Goal: Task Accomplishment & Management: Use online tool/utility

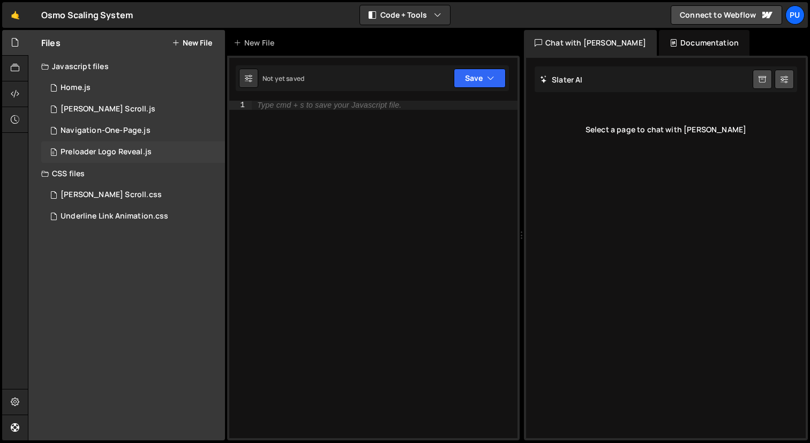
click at [118, 154] on div "Preloader Logo Reveal.js" at bounding box center [106, 152] width 91 height 10
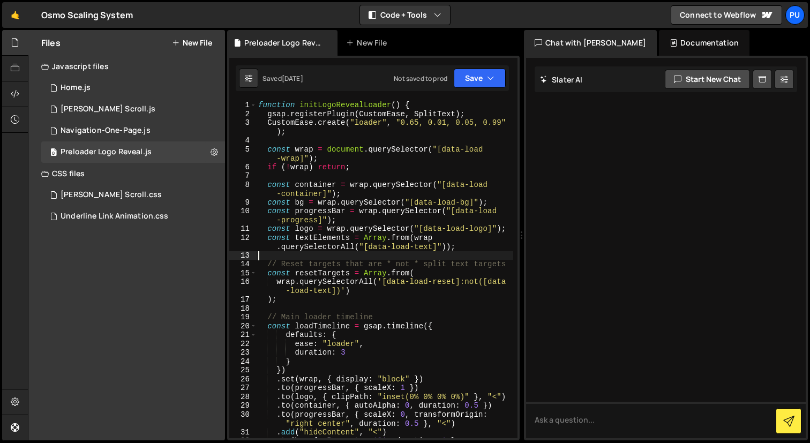
click at [359, 254] on div "function initLogoRevealLoader ( ) { gsap . registerPlugin ( CustomEase , SplitT…" at bounding box center [384, 283] width 257 height 364
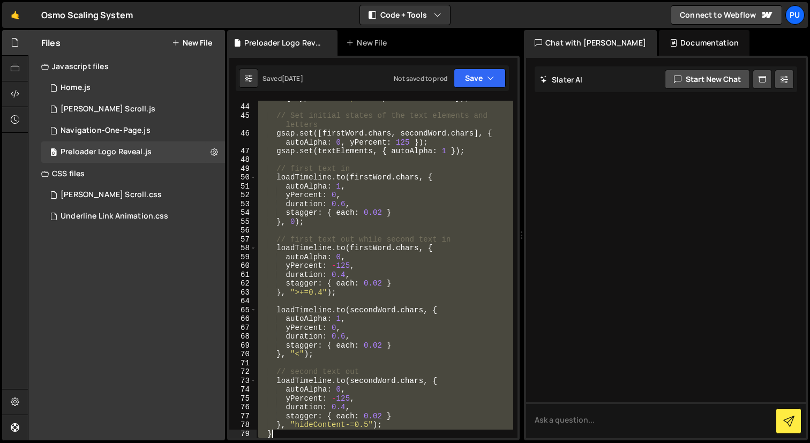
scroll to position [564, 0]
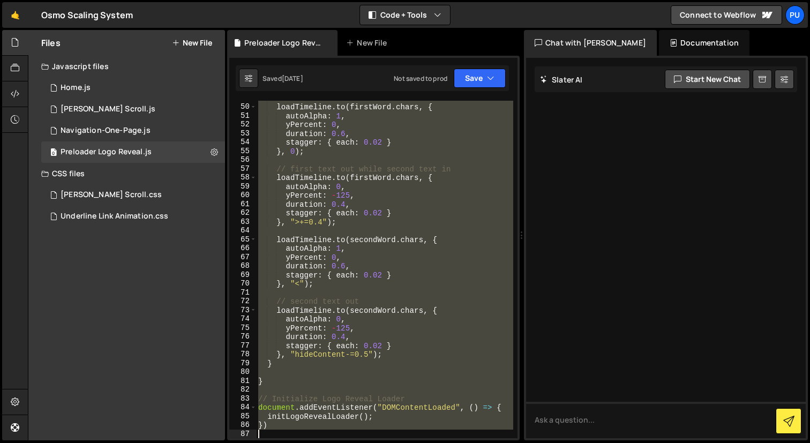
drag, startPoint x: 259, startPoint y: 103, endPoint x: 510, endPoint y: 443, distance: 422.3
click at [510, 443] on div "Hold on a sec... Are you certain you wish to leave this page? Any changes you'v…" at bounding box center [405, 221] width 810 height 443
type textarea "})"
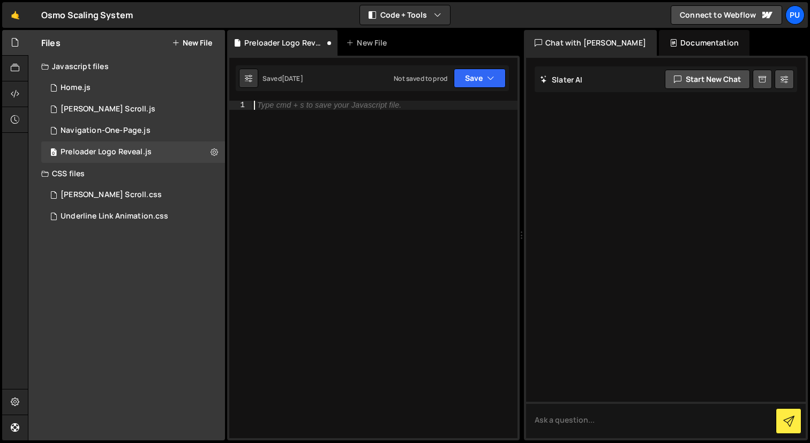
paste textarea "})"
type textarea "})"
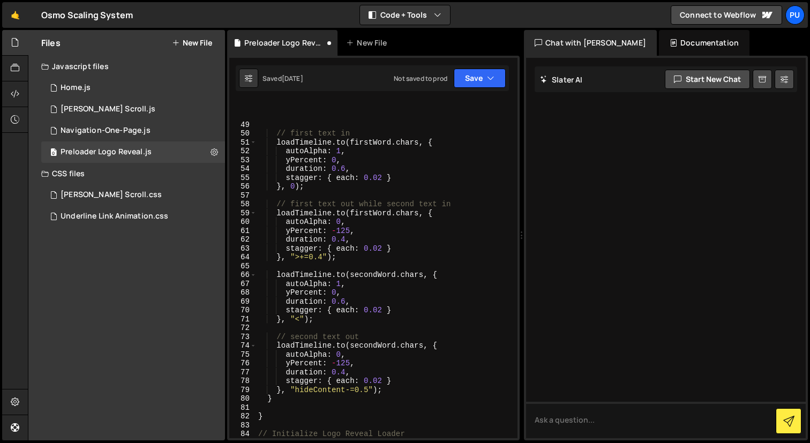
scroll to position [537, 0]
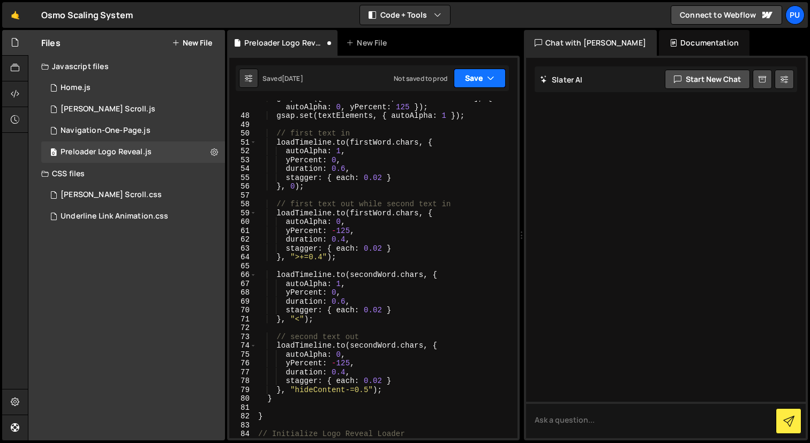
click at [503, 73] on button "Save" at bounding box center [480, 78] width 52 height 19
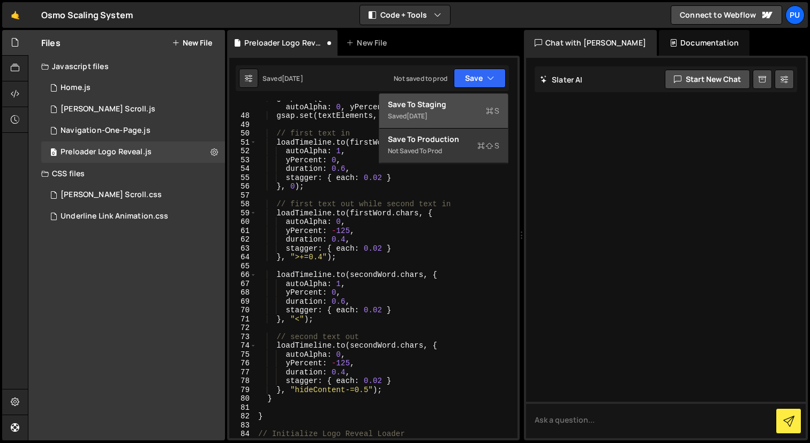
click at [450, 121] on div "Saved [DATE]" at bounding box center [443, 116] width 111 height 13
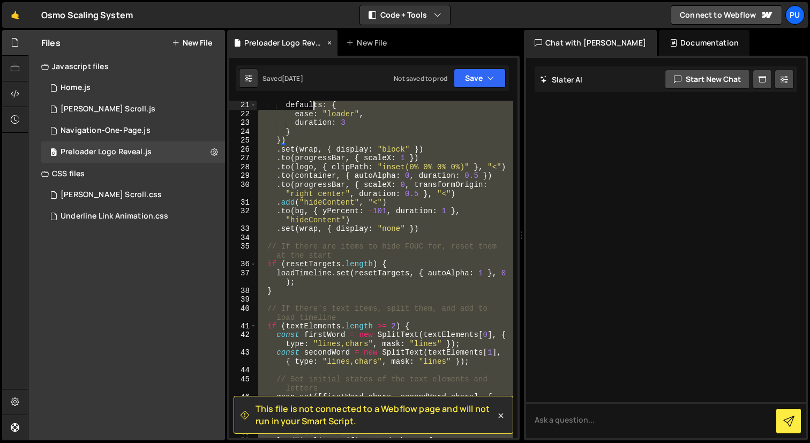
scroll to position [0, 0]
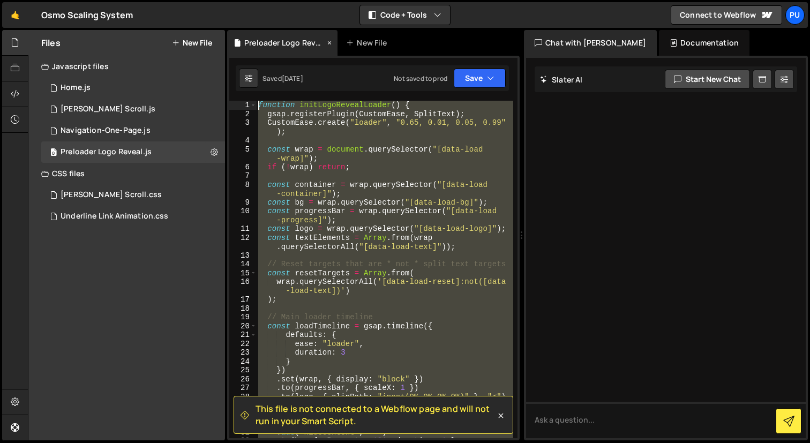
drag, startPoint x: 330, startPoint y: 279, endPoint x: 253, endPoint y: 50, distance: 242.0
click at [253, 50] on div "Debug Explain Copy Preloader Logo Reveal.js New File Saved [DATE] Not saved to …" at bounding box center [373, 235] width 293 height 411
click at [417, 242] on div "function initLogoRevealLoader ( ) { gsap . registerPlugin ( CustomEase , SplitT…" at bounding box center [384, 270] width 257 height 338
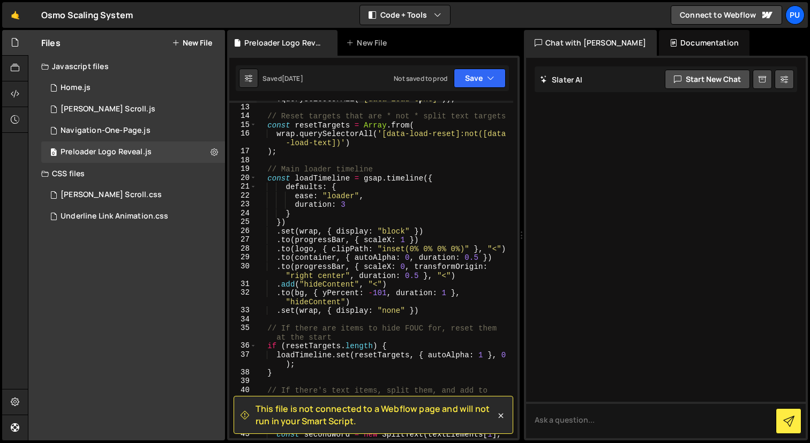
scroll to position [149, 0]
click at [430, 248] on div "const textElements = Array . from ( wrap . querySelectorAll ( "[data-load-text]…" at bounding box center [384, 270] width 257 height 373
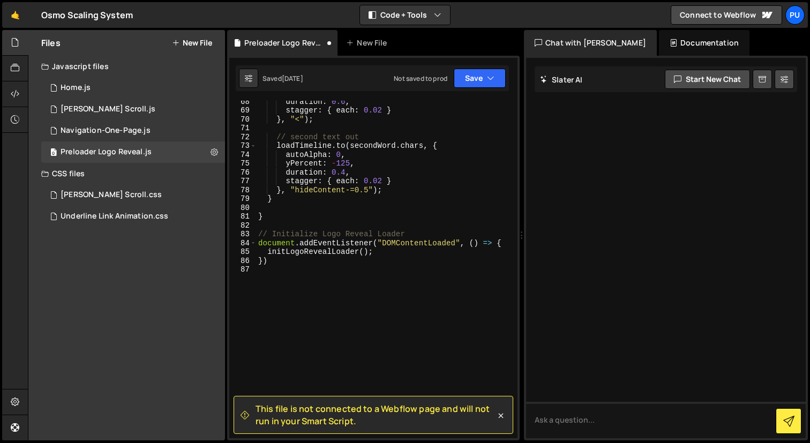
scroll to position [737, 0]
click at [482, 76] on button "Save" at bounding box center [480, 78] width 52 height 19
click at [466, 80] on button "Save" at bounding box center [480, 78] width 52 height 19
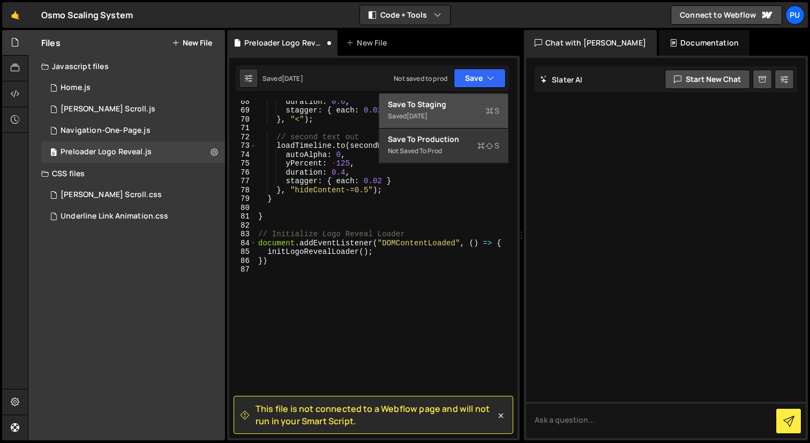
click at [447, 118] on div "Saved [DATE]" at bounding box center [443, 116] width 111 height 13
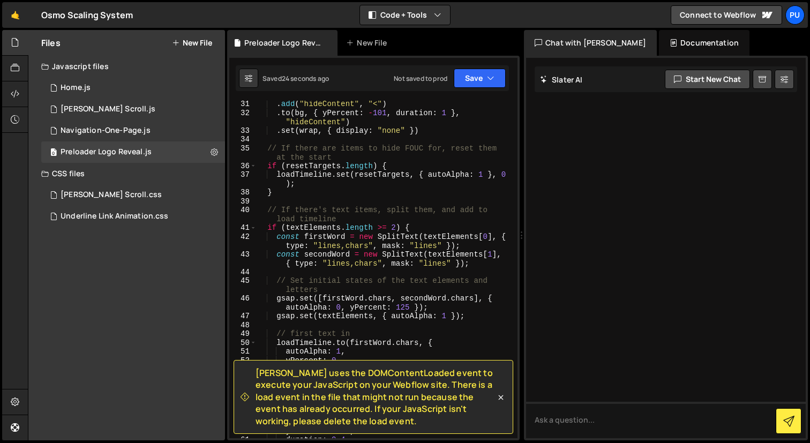
scroll to position [341, 0]
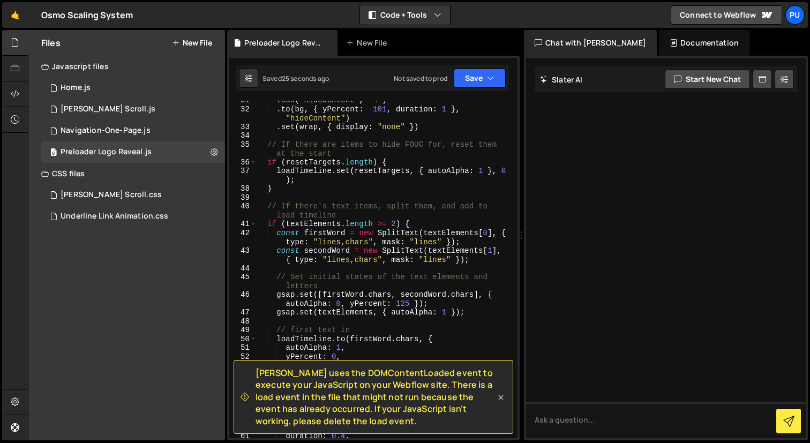
click at [501, 396] on icon at bounding box center [501, 397] width 11 height 11
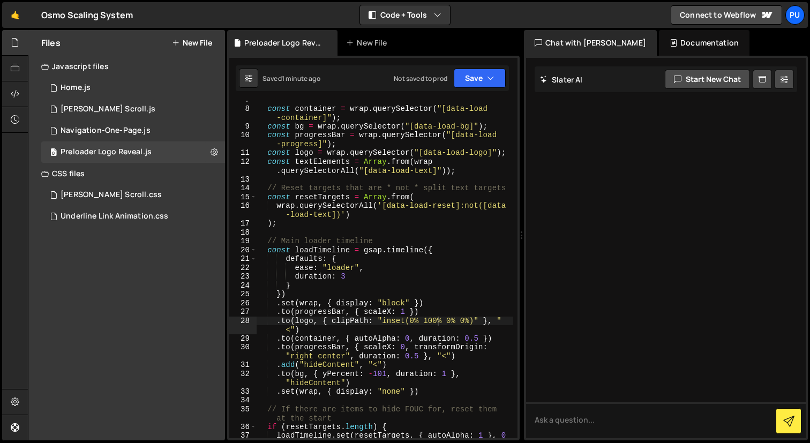
scroll to position [78, 0]
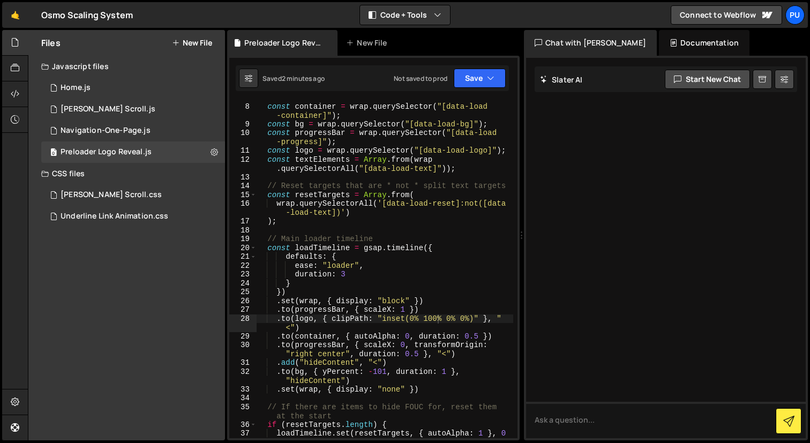
click at [434, 322] on div "const container = wrap . querySelector ( "[data-load -container]" ) ; const bg …" at bounding box center [384, 275] width 257 height 364
click at [438, 321] on div "const container = wrap . querySelector ( "[data-load -container]" ) ; const bg …" at bounding box center [384, 275] width 257 height 364
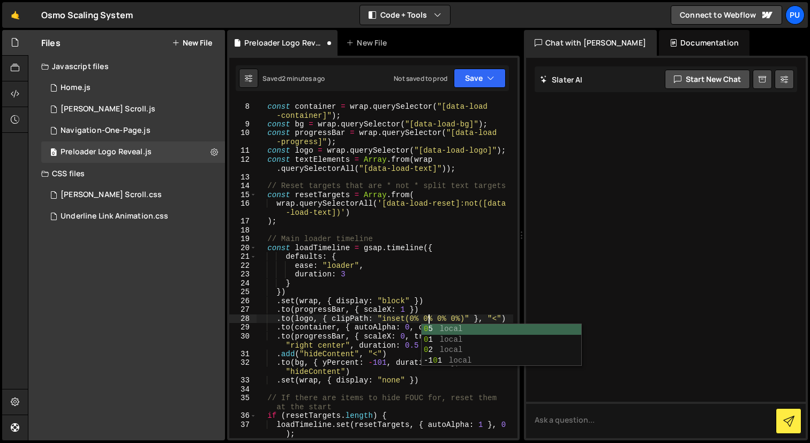
click at [416, 320] on div "const container = wrap . querySelector ( "[data-load -container]" ) ; const bg …" at bounding box center [384, 270] width 257 height 355
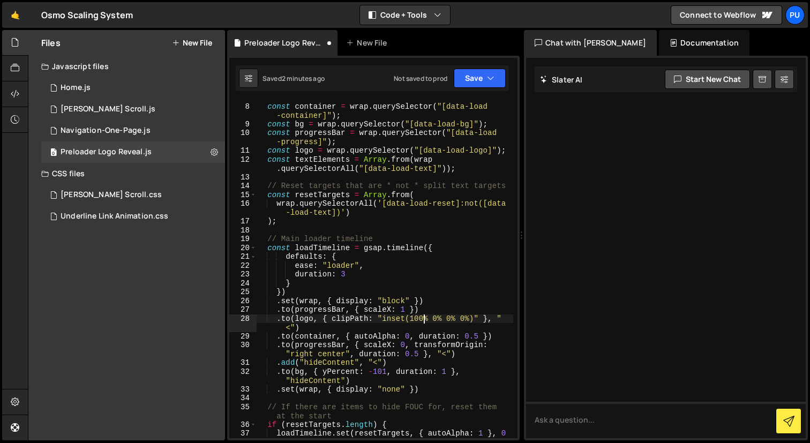
click at [493, 98] on div "1 Type cmd + s to save your Javascript file. הההההההההההההההההההההההההההההההההה…" at bounding box center [373, 248] width 293 height 385
click at [493, 83] on icon "button" at bounding box center [491, 78] width 8 height 11
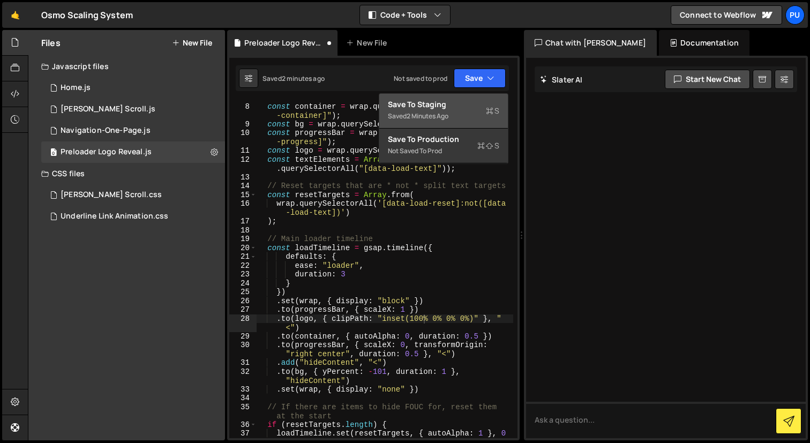
click at [445, 118] on div "2 minutes ago" at bounding box center [428, 115] width 42 height 9
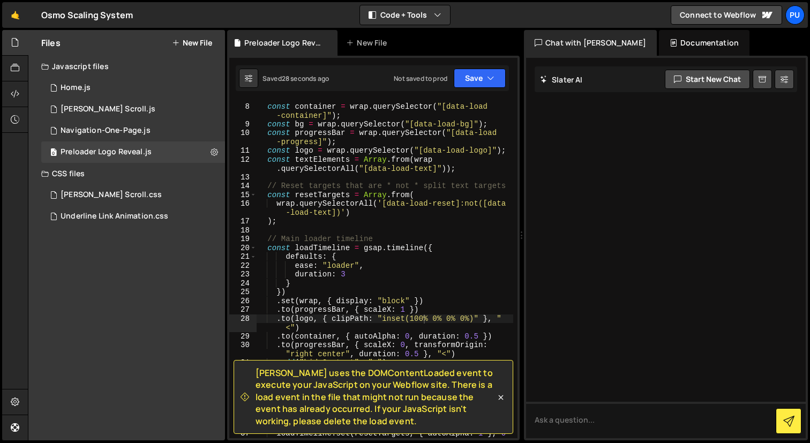
click at [421, 320] on div "const container = wrap . querySelector ( "[data-load -container]" ) ; const bg …" at bounding box center [384, 275] width 257 height 364
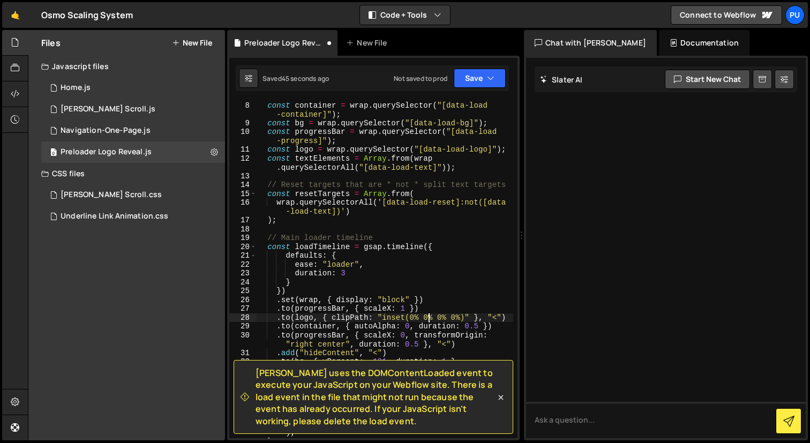
click at [429, 318] on div "const container = wrap . querySelector ( "[data-load -container]" ) ; const bg …" at bounding box center [384, 269] width 257 height 355
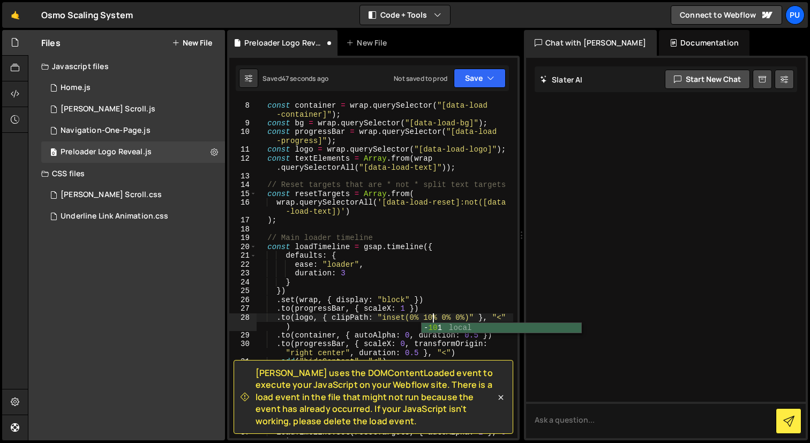
scroll to position [0, 12]
click at [488, 78] on icon "button" at bounding box center [491, 78] width 8 height 11
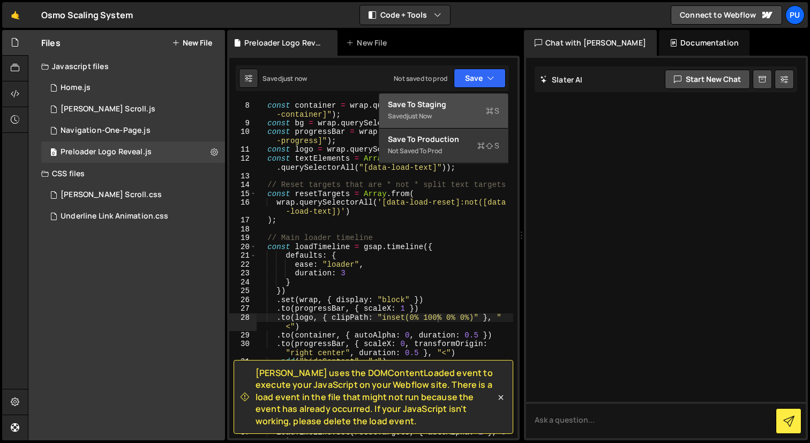
click at [458, 116] on div "Saved just now" at bounding box center [443, 116] width 111 height 13
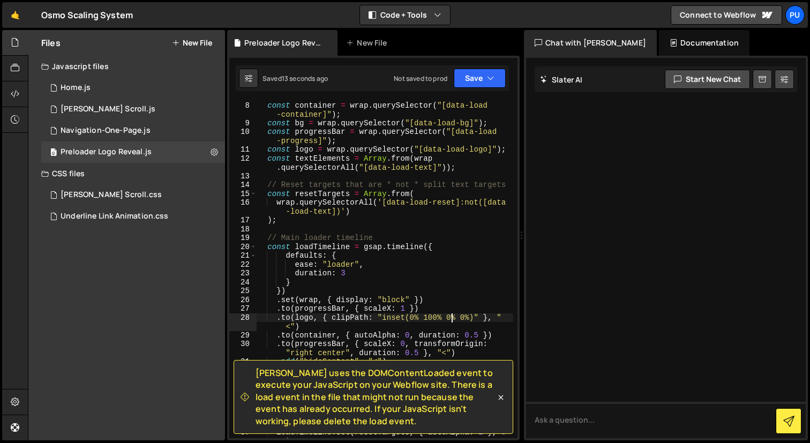
click at [452, 315] on div "const container = wrap . querySelector ( "[data-load -container]" ) ; const bg …" at bounding box center [384, 274] width 257 height 364
click at [437, 315] on div "const container = wrap . querySelector ( "[data-load -container]" ) ; const bg …" at bounding box center [384, 274] width 257 height 364
click at [479, 89] on div "Saved 19 seconds ago Not saved to prod Upgrade to Edit Save Save to Staging S S…" at bounding box center [372, 78] width 273 height 26
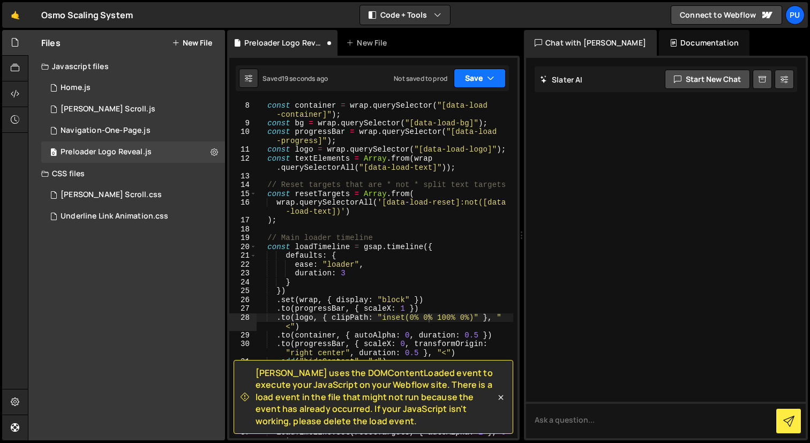
click at [479, 77] on button "Save" at bounding box center [480, 78] width 52 height 19
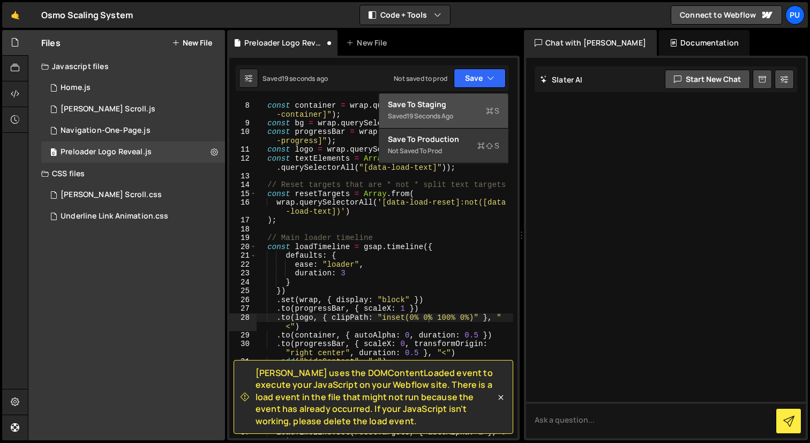
click at [464, 125] on button "Save to Staging S Saved 19 seconds ago" at bounding box center [443, 111] width 129 height 35
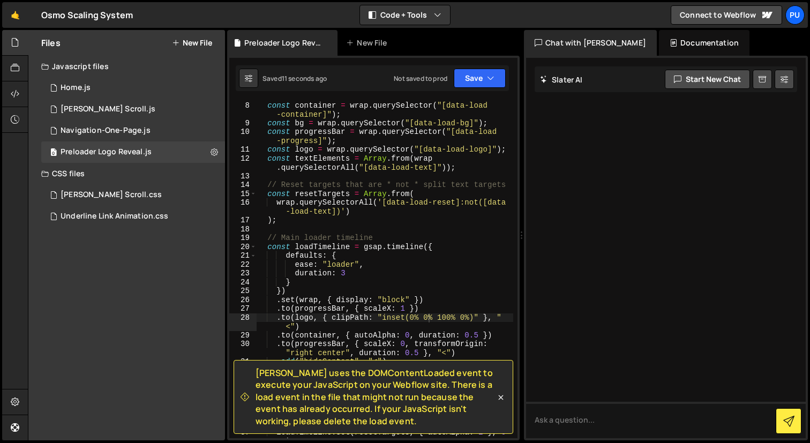
click at [466, 319] on div "const container = wrap . querySelector ( "[data-load -container]" ) ; const bg …" at bounding box center [384, 274] width 257 height 364
click at [481, 87] on button "Save" at bounding box center [480, 78] width 52 height 19
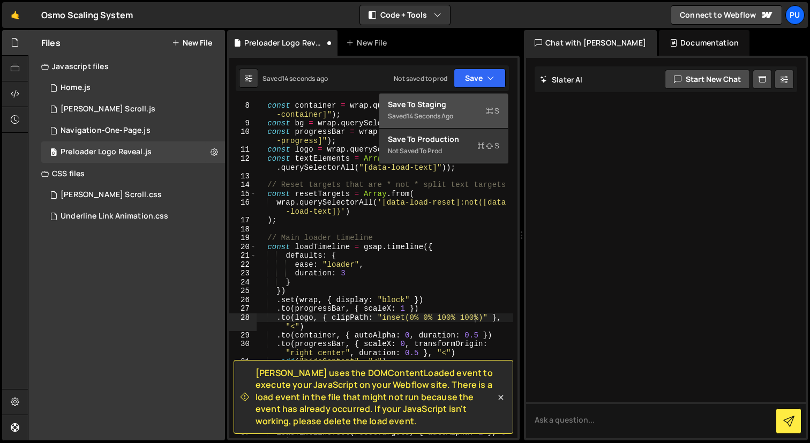
click at [475, 114] on div "Saved 14 seconds ago" at bounding box center [443, 116] width 111 height 13
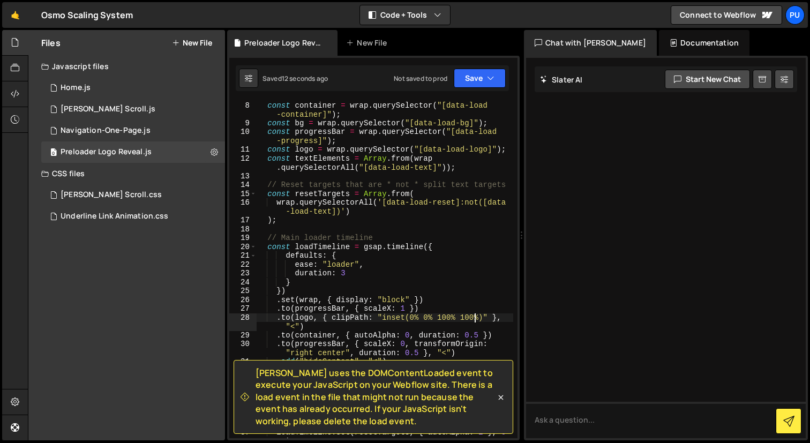
click at [475, 317] on div "const container = wrap . querySelector ( "[data-load -container]" ) ; const bg …" at bounding box center [384, 274] width 257 height 364
click at [503, 398] on icon at bounding box center [501, 397] width 11 height 11
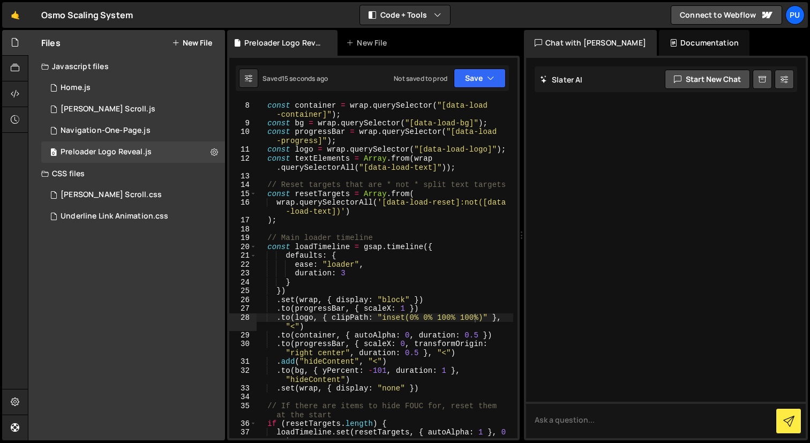
click at [475, 316] on div "const container = wrap . querySelector ( "[data-load -container]" ) ; const bg …" at bounding box center [384, 274] width 257 height 364
drag, startPoint x: 475, startPoint y: 316, endPoint x: 461, endPoint y: 317, distance: 13.4
click at [461, 317] on div "const container = wrap . querySelector ( "[data-load -container]" ) ; const bg …" at bounding box center [384, 274] width 257 height 364
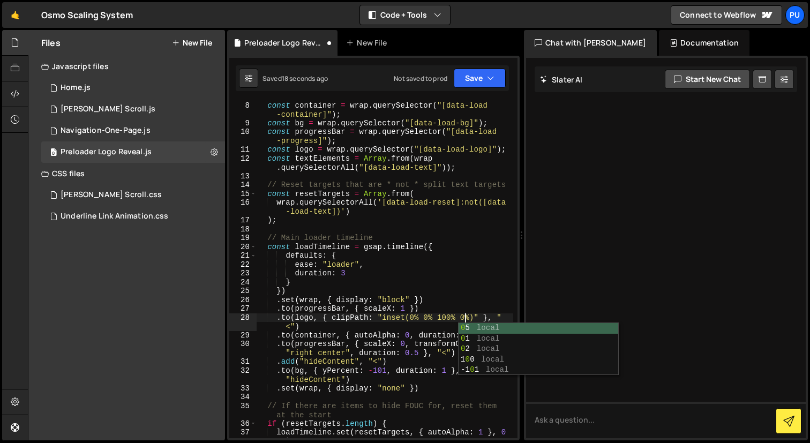
scroll to position [0, 14]
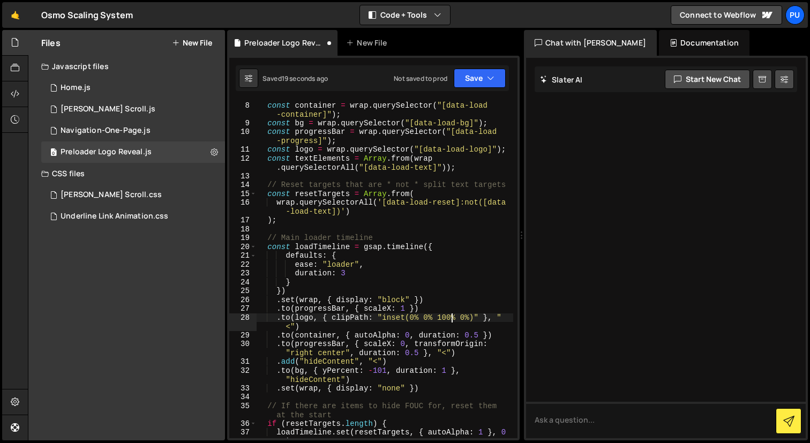
click at [453, 318] on div "const container = wrap . querySelector ( "[data-load -container]" ) ; const bg …" at bounding box center [384, 274] width 257 height 364
drag, startPoint x: 452, startPoint y: 316, endPoint x: 439, endPoint y: 316, distance: 12.9
click at [439, 316] on div "const container = wrap . querySelector ( "[data-load -container]" ) ; const bg …" at bounding box center [384, 274] width 257 height 364
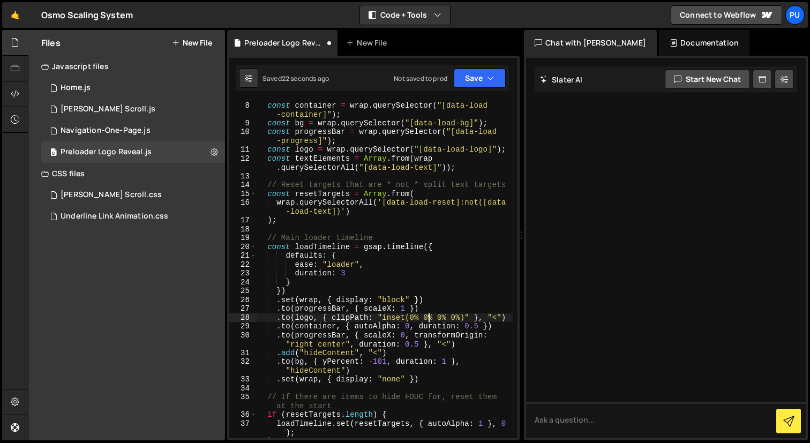
click at [427, 316] on div "const container = wrap . querySelector ( "[data-load -container]" ) ; const bg …" at bounding box center [384, 269] width 257 height 355
click at [488, 95] on div "1 Type cmd + s to save your Javascript file. הההההההההההההההההההההההההההההההההה…" at bounding box center [373, 248] width 293 height 385
click at [488, 66] on div "Saved 23 seconds ago Not saved to prod Upgrade to Edit Save Save to Staging S S…" at bounding box center [372, 78] width 273 height 26
click at [488, 78] on icon "button" at bounding box center [491, 78] width 8 height 11
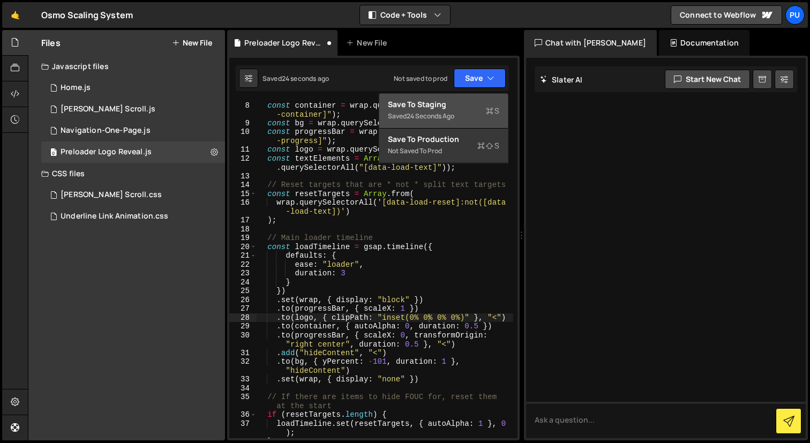
click at [451, 105] on div "Save to Staging S" at bounding box center [443, 104] width 111 height 11
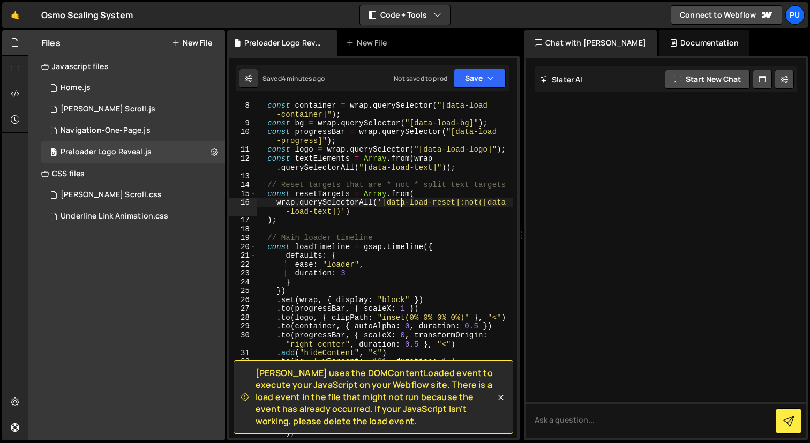
click at [400, 200] on div "const container = wrap . querySelector ( "[data-load -container]" ) ; const bg …" at bounding box center [384, 269] width 257 height 355
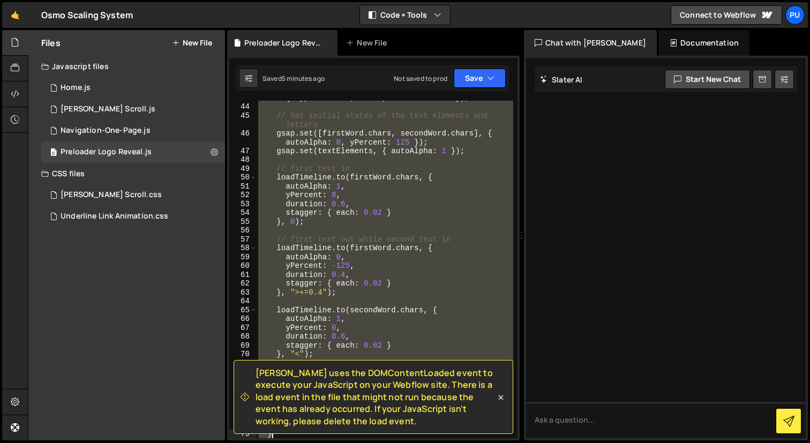
scroll to position [564, 0]
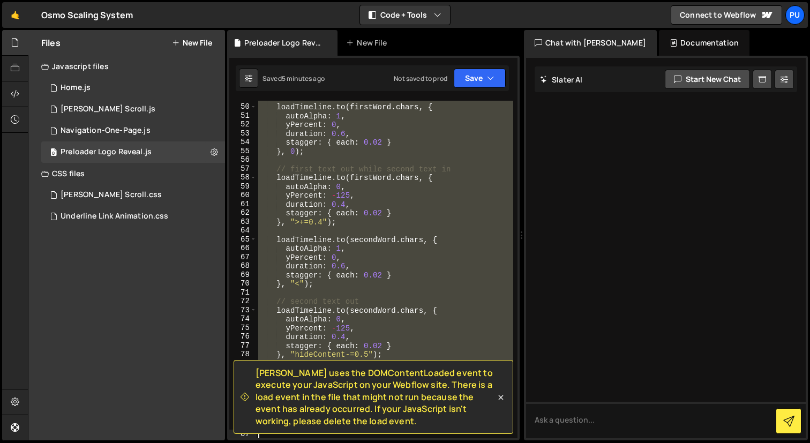
drag, startPoint x: 259, startPoint y: 103, endPoint x: 455, endPoint y: 443, distance: 392.3
click at [455, 443] on div "Hold on a sec... Are you certain you wish to leave this page? Any changes you'v…" at bounding box center [405, 221] width 810 height 443
click at [435, 214] on div "// first text in loadTimeline . to ( firstWord . chars , { autoAlpha : 1 , yPer…" at bounding box center [384, 270] width 257 height 338
type textarea "stagger: { each: 0.02 }"
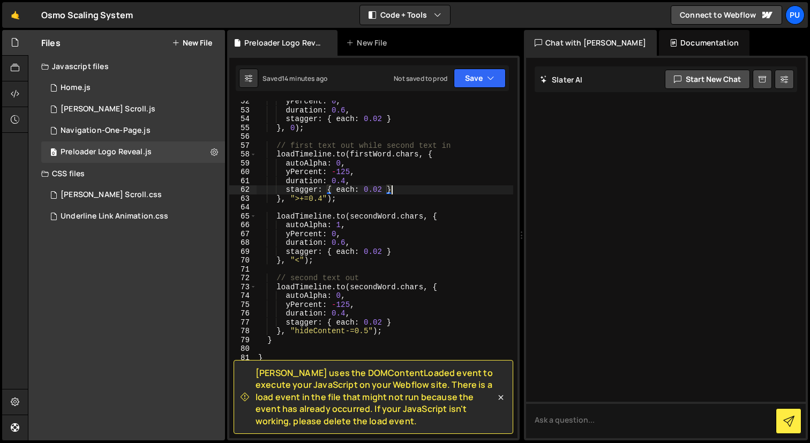
scroll to position [729, 0]
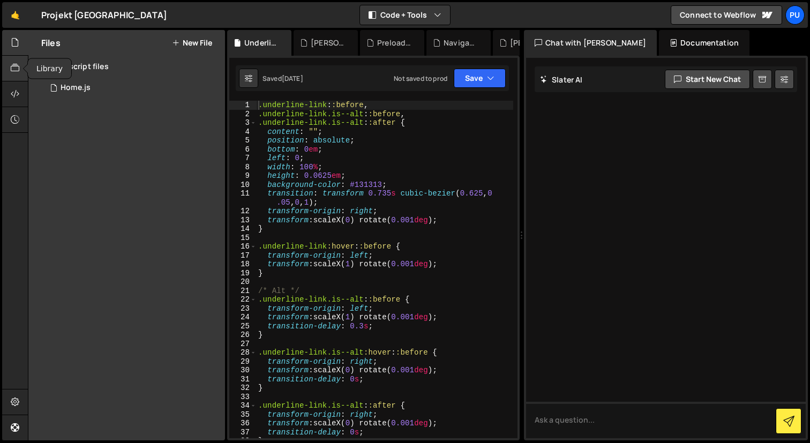
click at [11, 57] on div at bounding box center [15, 69] width 26 height 26
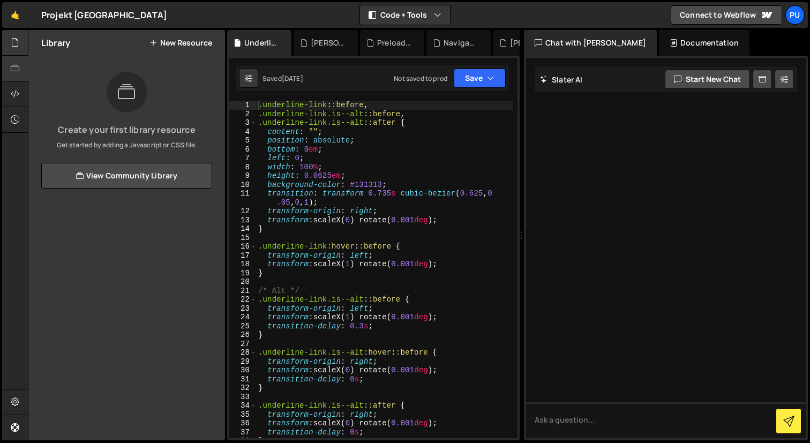
click at [11, 38] on icon at bounding box center [15, 42] width 9 height 12
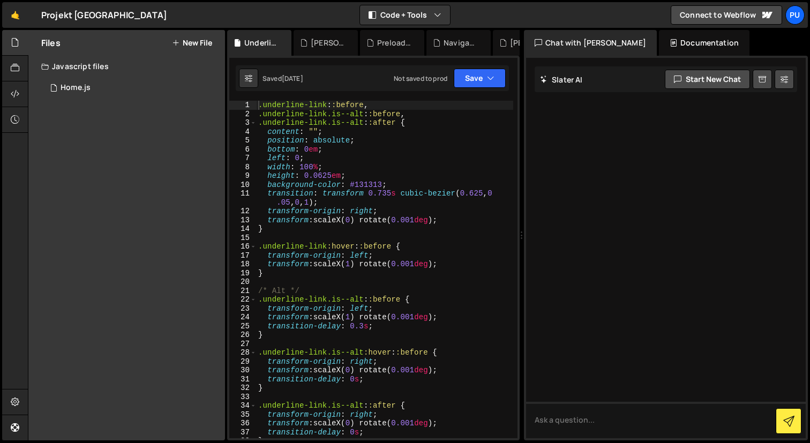
click at [110, 139] on div "Files New File Javascript files 0 Home.js 0 CSS files Copy share link Edit File…" at bounding box center [126, 235] width 197 height 410
click at [8, 46] on div at bounding box center [15, 43] width 26 height 26
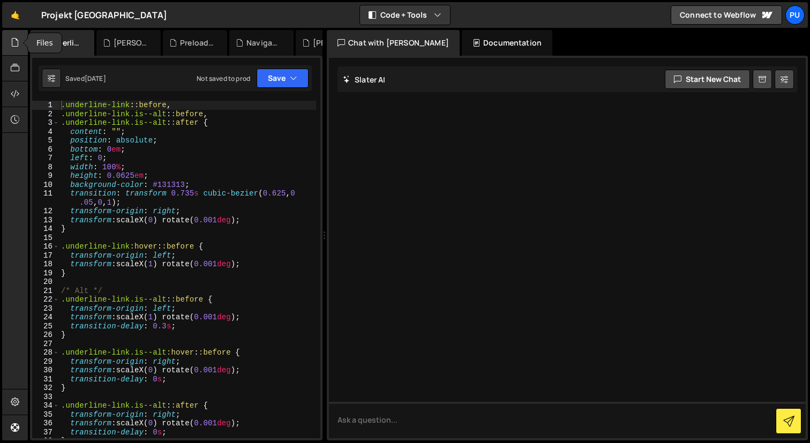
click at [8, 46] on div at bounding box center [15, 43] width 26 height 26
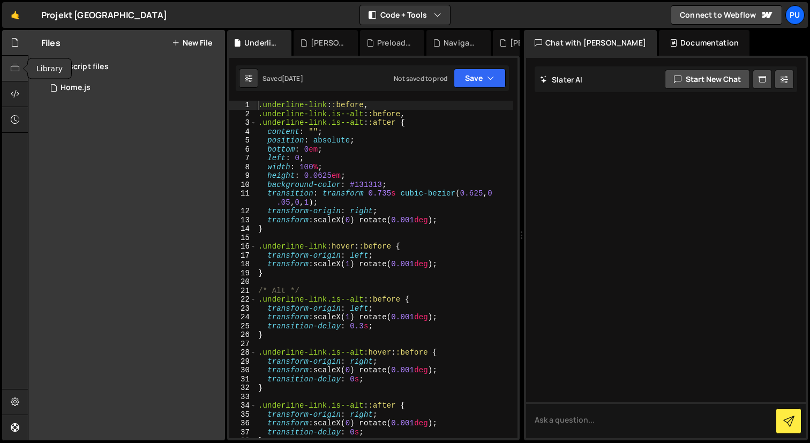
click at [18, 77] on div at bounding box center [15, 69] width 26 height 26
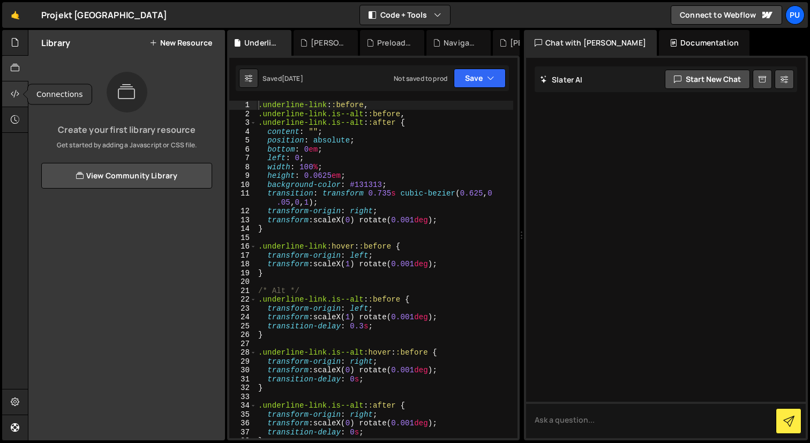
click at [14, 100] on div at bounding box center [15, 94] width 26 height 26
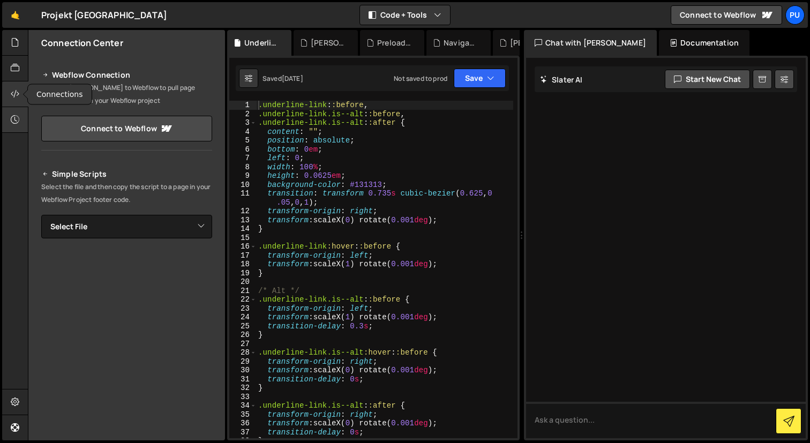
click at [16, 122] on icon at bounding box center [15, 120] width 9 height 12
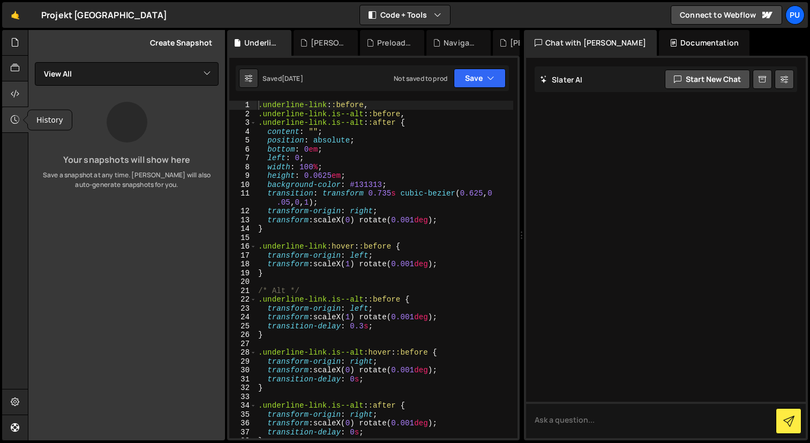
click at [16, 93] on icon at bounding box center [15, 94] width 9 height 12
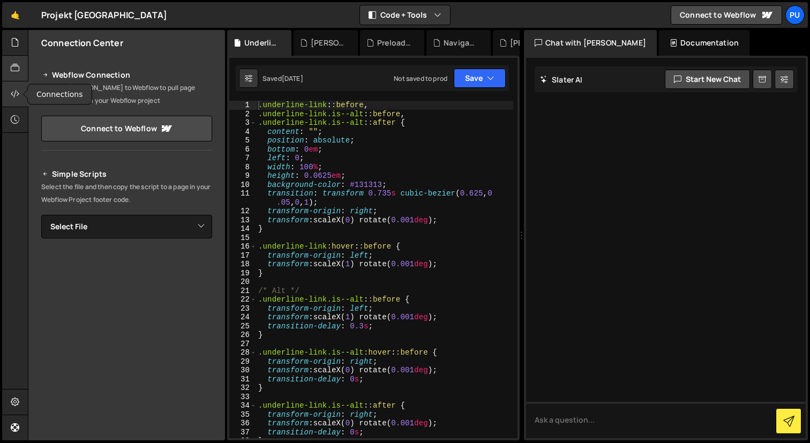
click at [16, 77] on div at bounding box center [15, 69] width 26 height 26
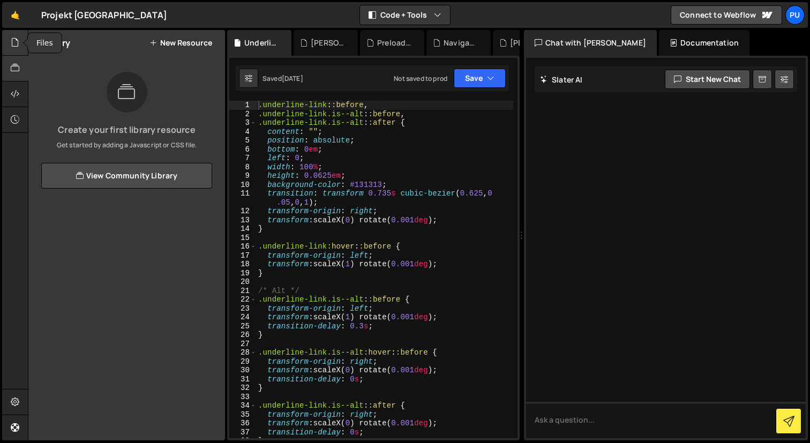
click at [11, 48] on icon at bounding box center [15, 42] width 9 height 12
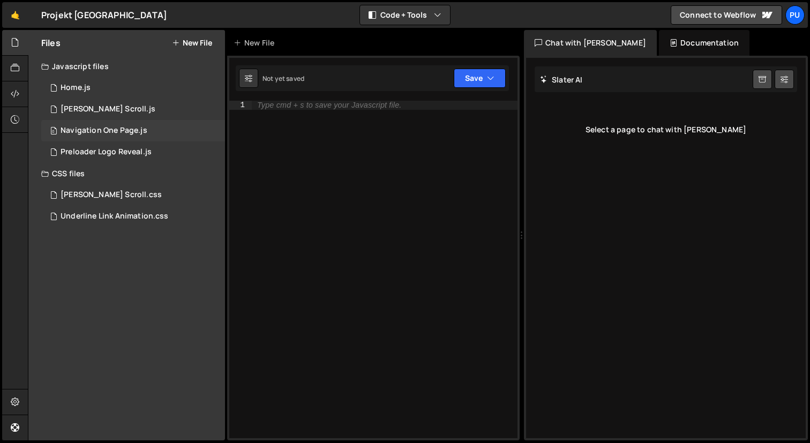
click at [124, 133] on div "Navigation One Page.js" at bounding box center [104, 131] width 87 height 10
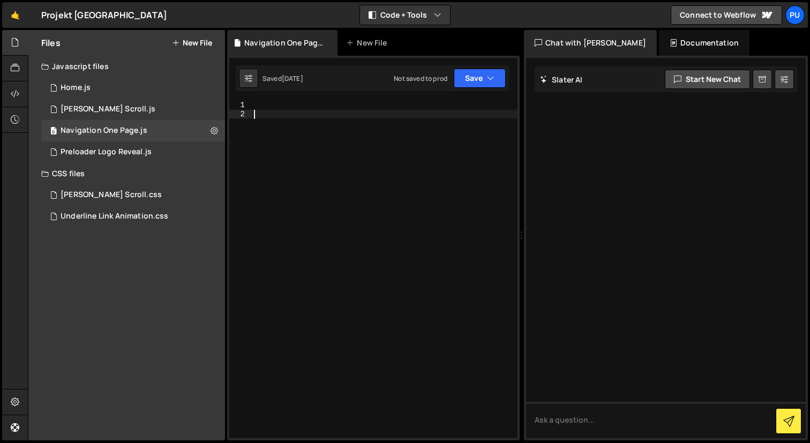
click at [405, 195] on div at bounding box center [385, 278] width 266 height 355
click at [335, 101] on div at bounding box center [385, 278] width 266 height 355
paste textarea "});"
type textarea "});"
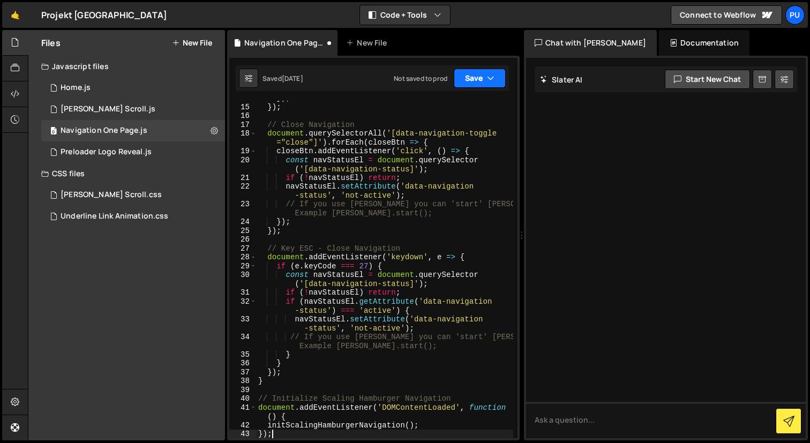
click at [479, 80] on button "Save" at bounding box center [480, 78] width 52 height 19
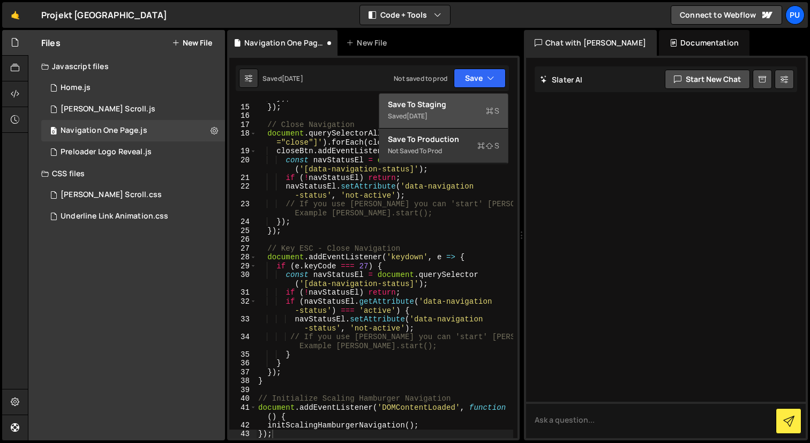
click at [462, 113] on div "Saved 1 day ago" at bounding box center [443, 116] width 111 height 13
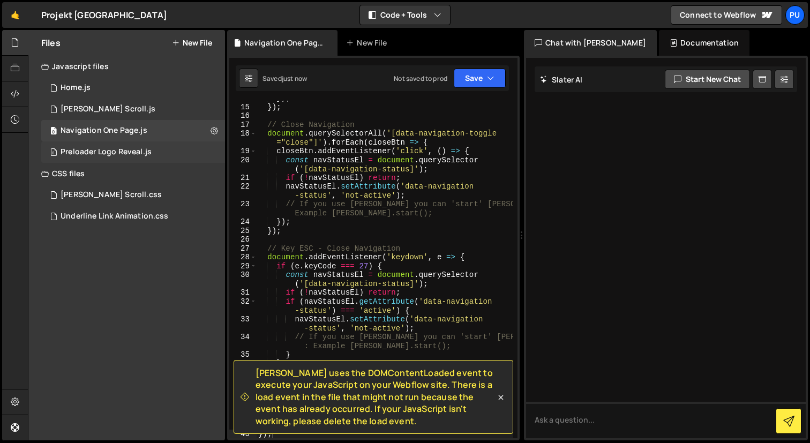
click at [136, 152] on div "Preloader Logo Reveal.js" at bounding box center [106, 152] width 91 height 10
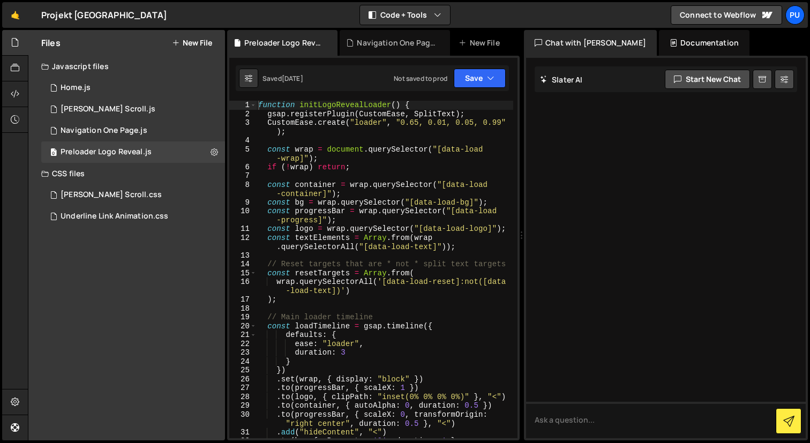
click at [156, 288] on div "Files New File Javascript files 0 Home.js 0 0 Lenis Scroll.js 0 0 Navigation On…" at bounding box center [126, 235] width 197 height 410
click at [220, 152] on button at bounding box center [214, 152] width 19 height 19
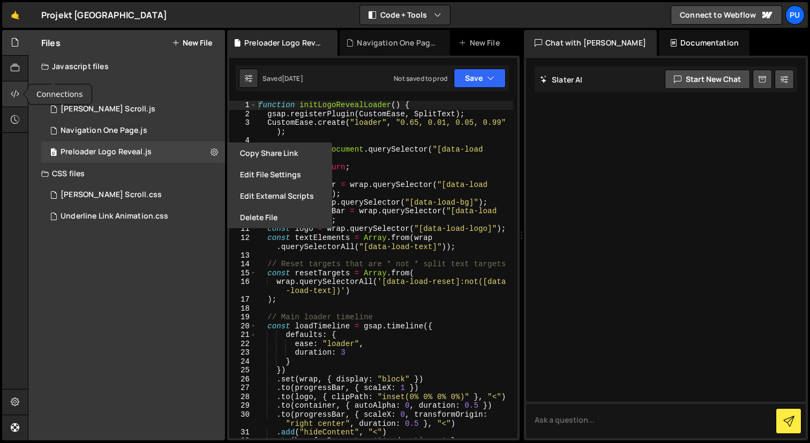
click at [11, 83] on div at bounding box center [15, 94] width 26 height 26
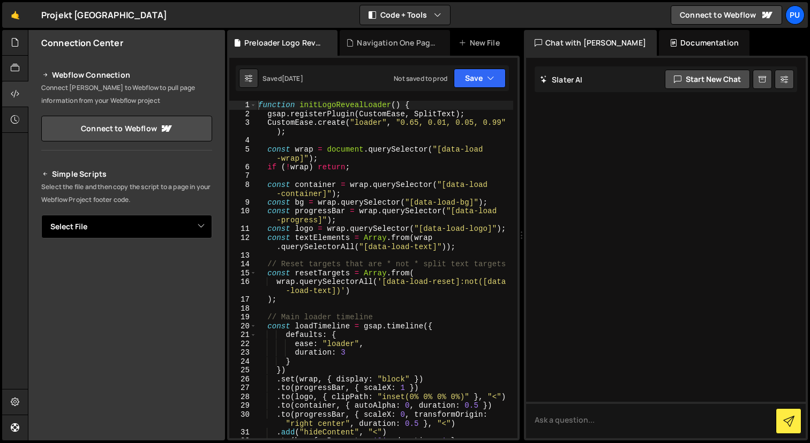
click at [186, 235] on select "Select File Home.js Lenis Scroll.js Navigation One Page.js Preloader Logo Revea…" at bounding box center [126, 227] width 171 height 24
click at [41, 215] on select "Select File Home.js Lenis Scroll.js Navigation One Page.js Preloader Logo Revea…" at bounding box center [126, 227] width 171 height 24
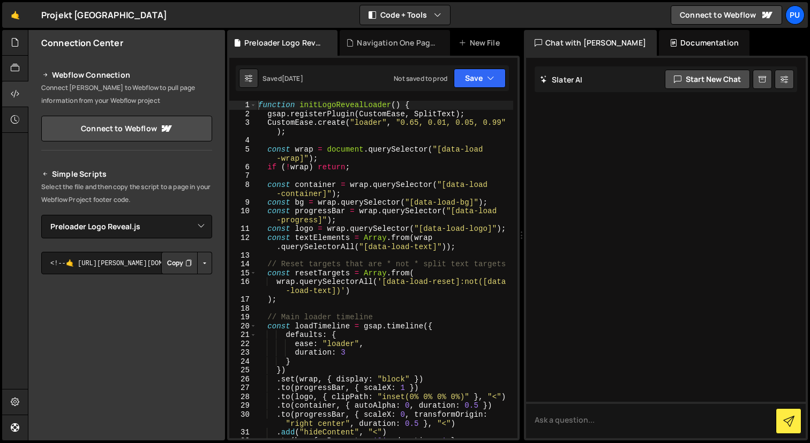
click at [189, 265] on button "Copy" at bounding box center [179, 263] width 36 height 23
click at [197, 256] on button "Button group with nested dropdown" at bounding box center [204, 263] width 15 height 23
click at [178, 289] on link "Copy Staging Script" at bounding box center [159, 283] width 105 height 15
click at [201, 262] on button "Button group with nested dropdown" at bounding box center [204, 263] width 15 height 23
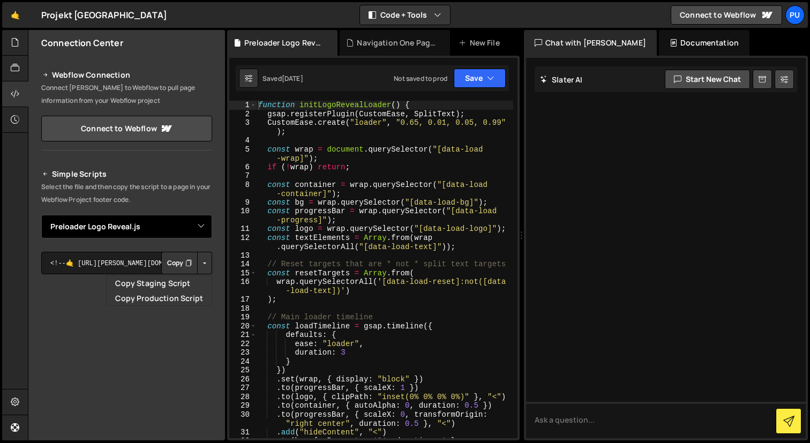
click at [159, 227] on select "Select File Home.js Lenis Scroll.js Navigation One Page.js Preloader Logo Revea…" at bounding box center [126, 227] width 171 height 24
click at [41, 215] on select "Select File Home.js Lenis Scroll.js Navigation One Page.js Preloader Logo Revea…" at bounding box center [126, 227] width 171 height 24
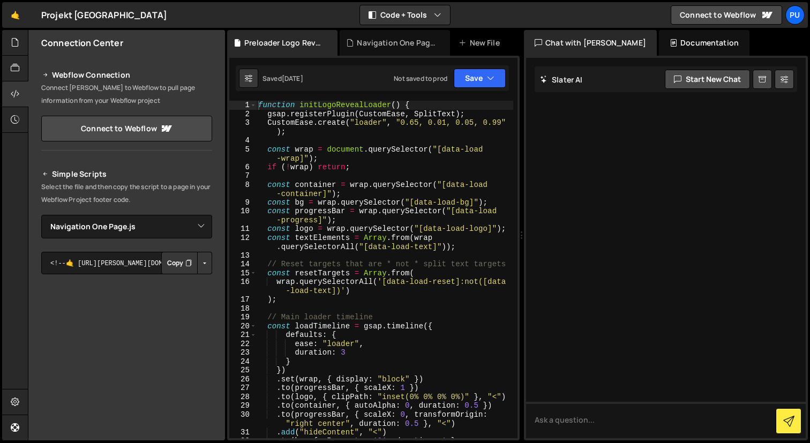
click at [198, 263] on button "Button group with nested dropdown" at bounding box center [204, 263] width 15 height 23
click at [191, 285] on link "Copy Staging Script" at bounding box center [159, 283] width 105 height 15
click at [195, 225] on select "Select File Home.js Lenis Scroll.js Navigation One Page.js Preloader Logo Revea…" at bounding box center [126, 227] width 171 height 24
select select "47807"
click at [41, 215] on select "Select File Home.js Lenis Scroll.js Navigation One Page.js Preloader Logo Revea…" at bounding box center [126, 227] width 171 height 24
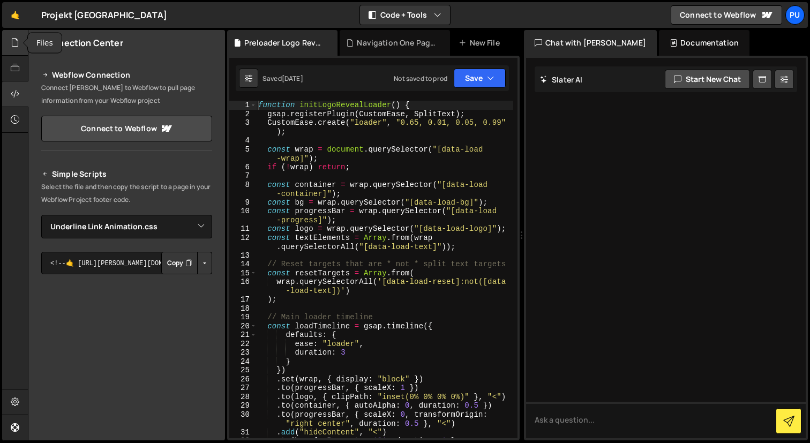
click at [12, 39] on icon at bounding box center [15, 42] width 9 height 12
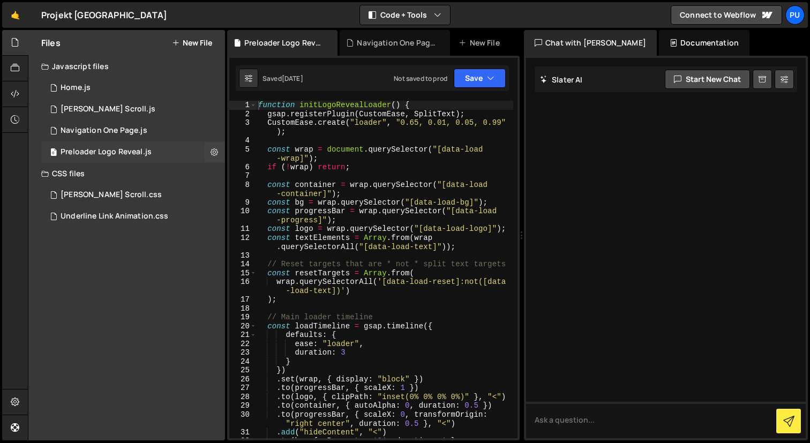
click at [182, 150] on div "0 Preloader Logo Reveal.js 0" at bounding box center [133, 151] width 184 height 21
click at [108, 131] on div "Navigation One Page.js" at bounding box center [104, 131] width 87 height 10
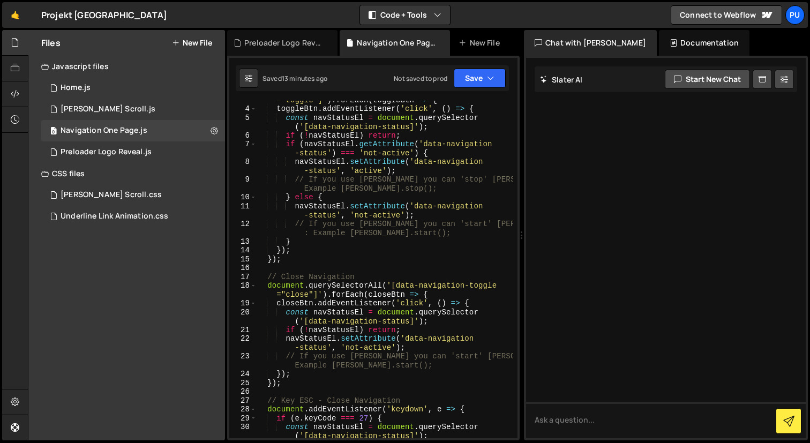
scroll to position [32, 0]
